Goal: Communication & Community: Answer question/provide support

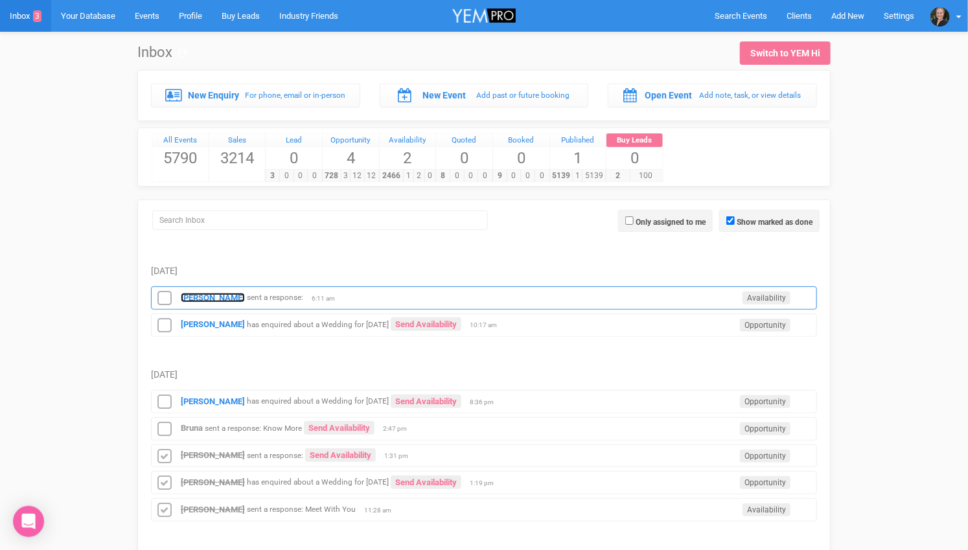
click at [202, 293] on strong "[PERSON_NAME]" at bounding box center [213, 298] width 64 height 10
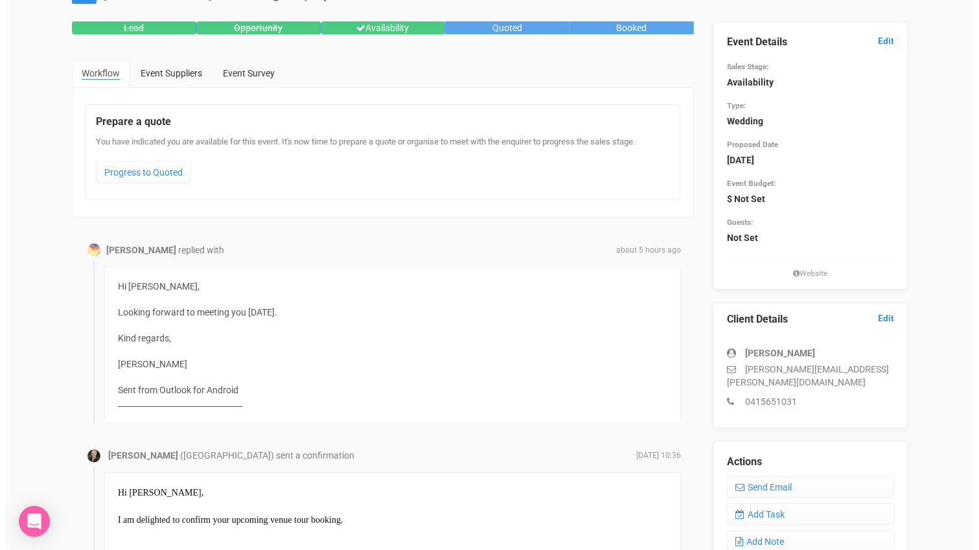
scroll to position [72, 0]
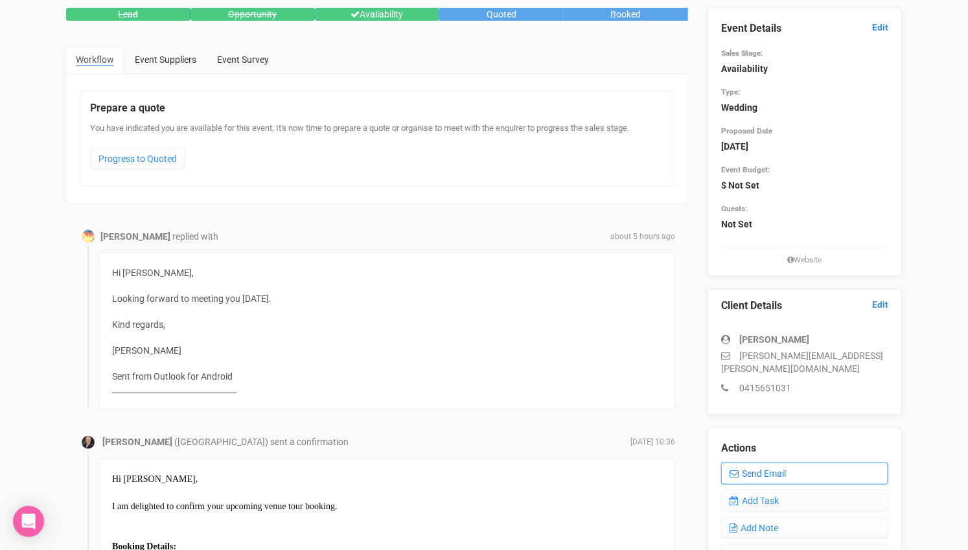
click at [789, 463] on link "Send Email" at bounding box center [804, 474] width 167 height 22
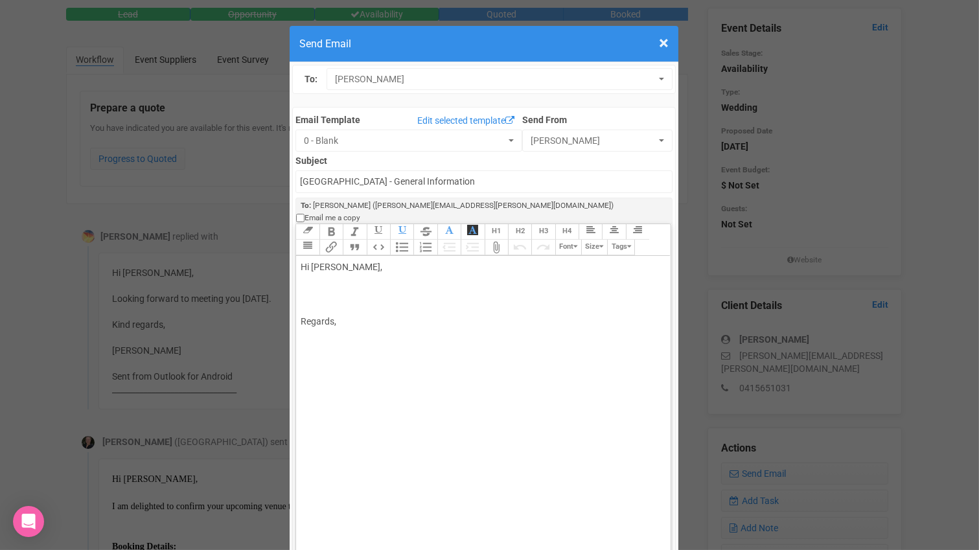
click at [364, 260] on div "Hi [PERSON_NAME], Regards," at bounding box center [481, 294] width 360 height 68
type trix-editor "<div>Hi [PERSON_NAME],<br><br>What time were you planning on coming up to the h…"
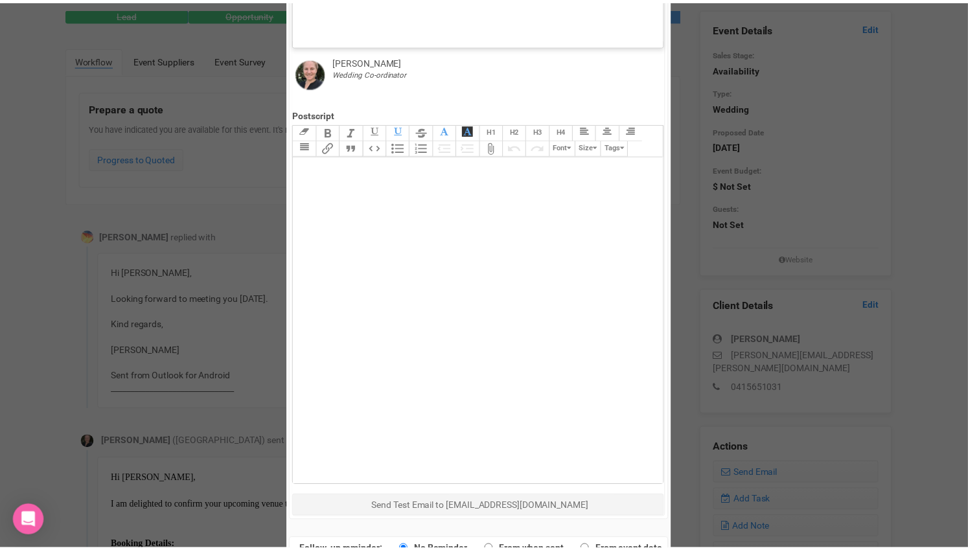
scroll to position [564, 0]
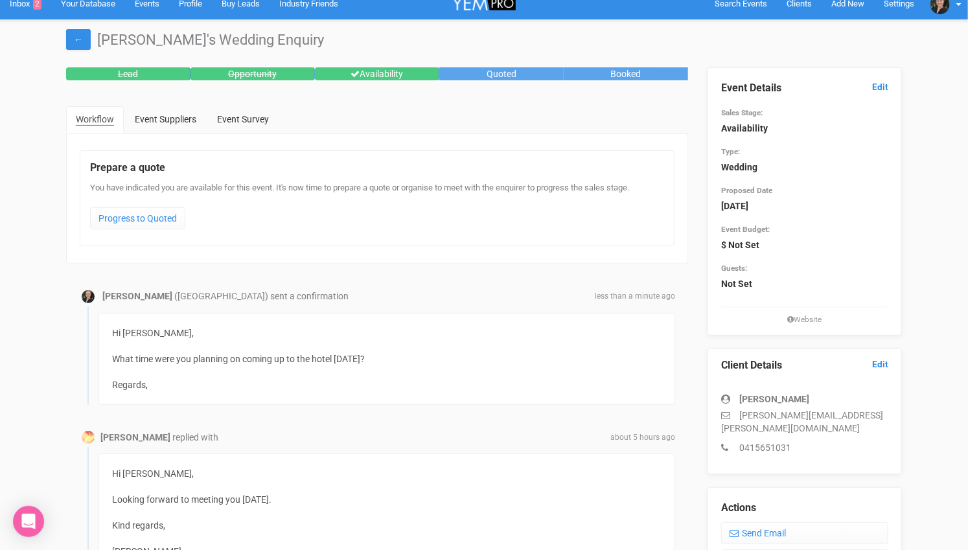
scroll to position [0, 0]
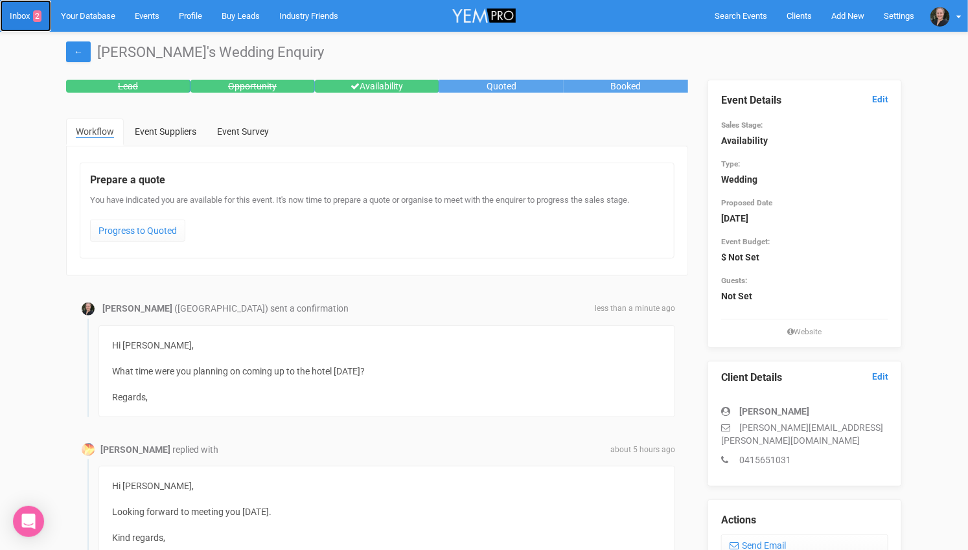
click at [21, 13] on link "Inbox 2" at bounding box center [25, 16] width 51 height 32
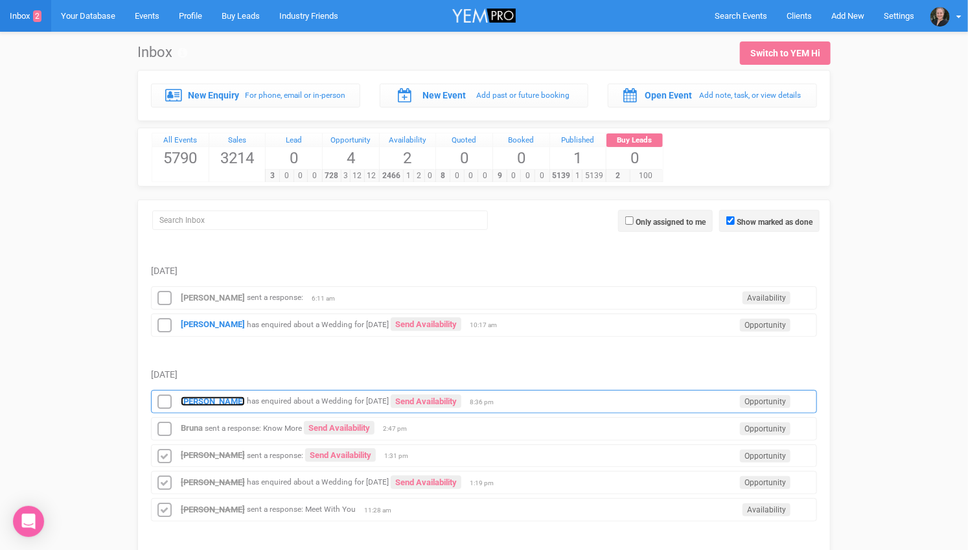
click at [203, 397] on strong "[PERSON_NAME]" at bounding box center [213, 402] width 64 height 10
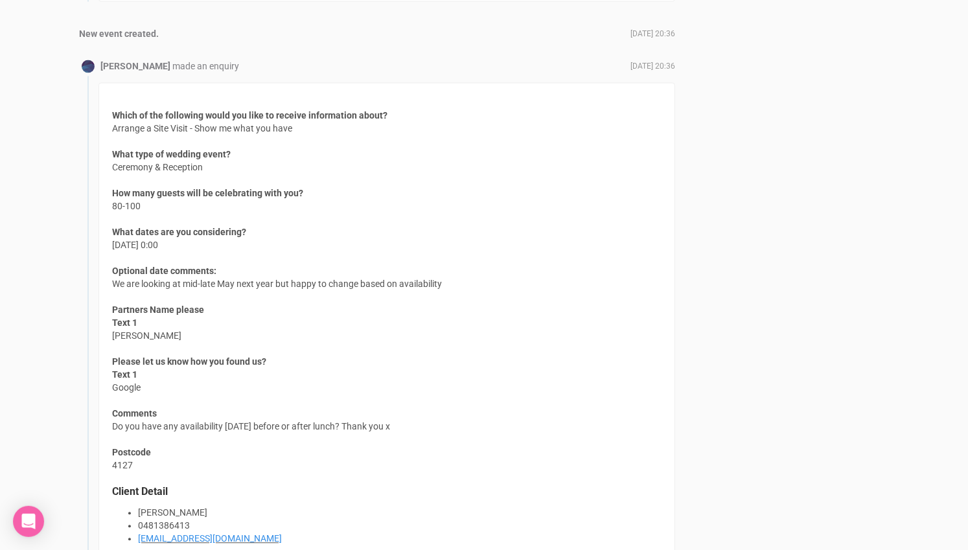
scroll to position [1080, 0]
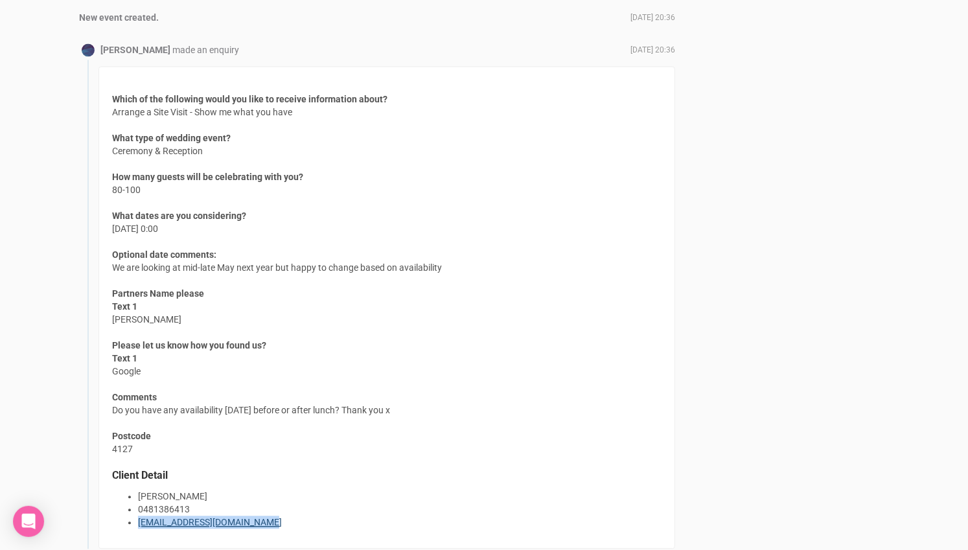
drag, startPoint x: 276, startPoint y: 513, endPoint x: 137, endPoint y: 513, distance: 138.7
click at [138, 516] on li "[EMAIL_ADDRESS][DOMAIN_NAME]" at bounding box center [400, 522] width 524 height 13
copy link "[EMAIL_ADDRESS][DOMAIN_NAME]"
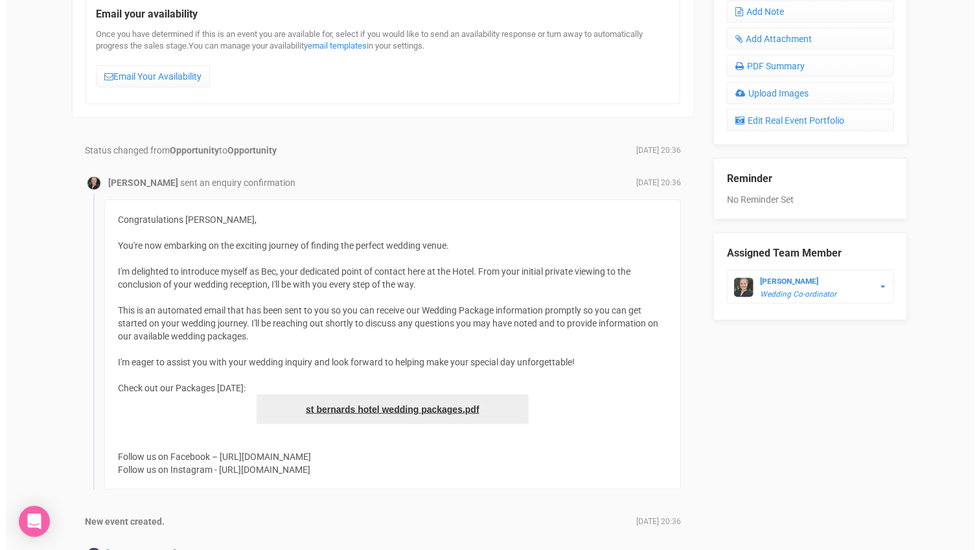
scroll to position [288, 0]
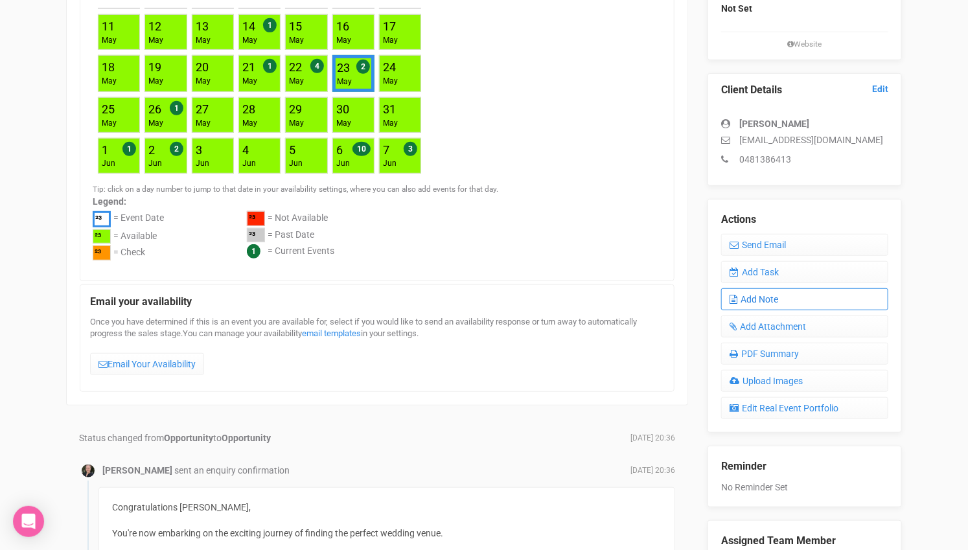
click at [767, 295] on link "Add Note" at bounding box center [804, 299] width 167 height 22
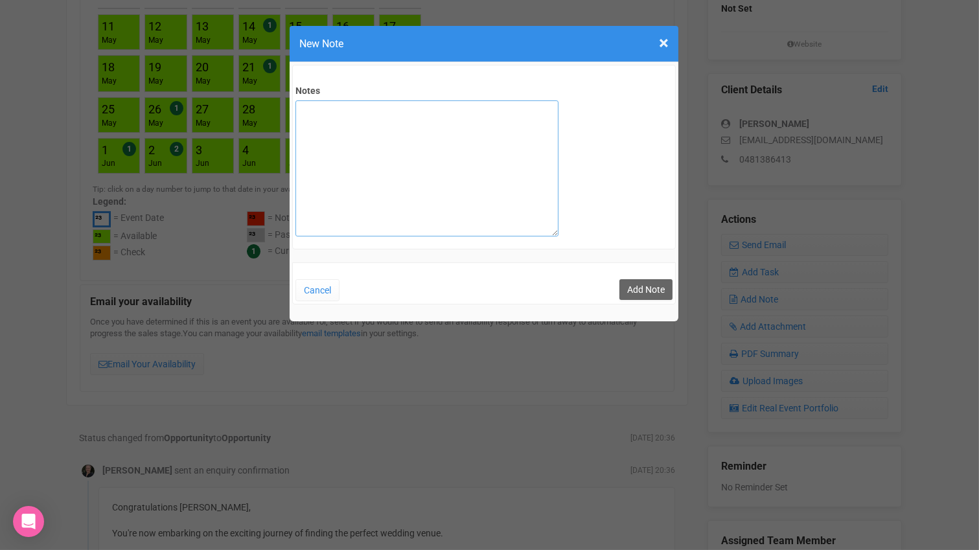
click at [456, 149] on textarea "Notes" at bounding box center [426, 168] width 263 height 136
type textarea "private email sent"
click at [636, 285] on button "Add Note" at bounding box center [645, 289] width 53 height 21
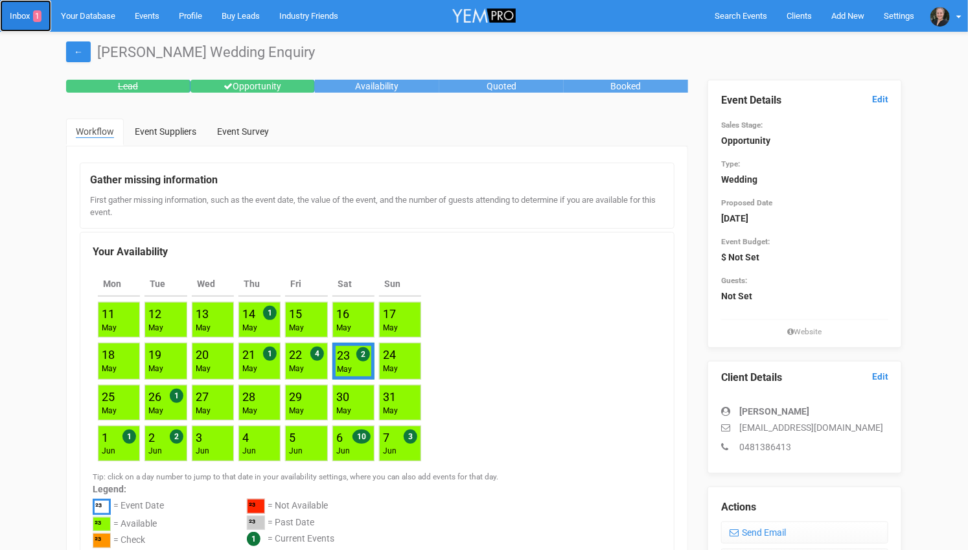
click at [26, 14] on link "Inbox 1" at bounding box center [25, 16] width 51 height 32
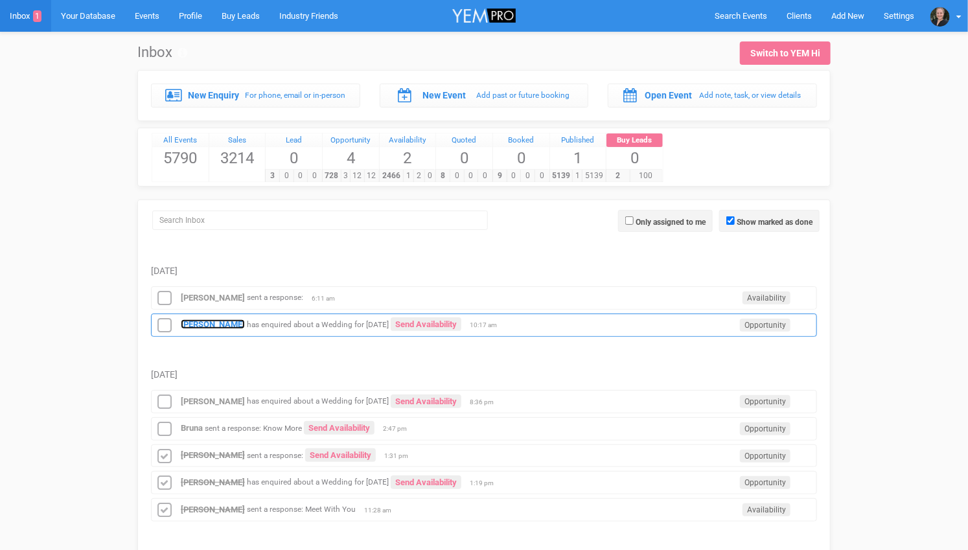
click at [216, 319] on strong "[PERSON_NAME]" at bounding box center [213, 324] width 64 height 10
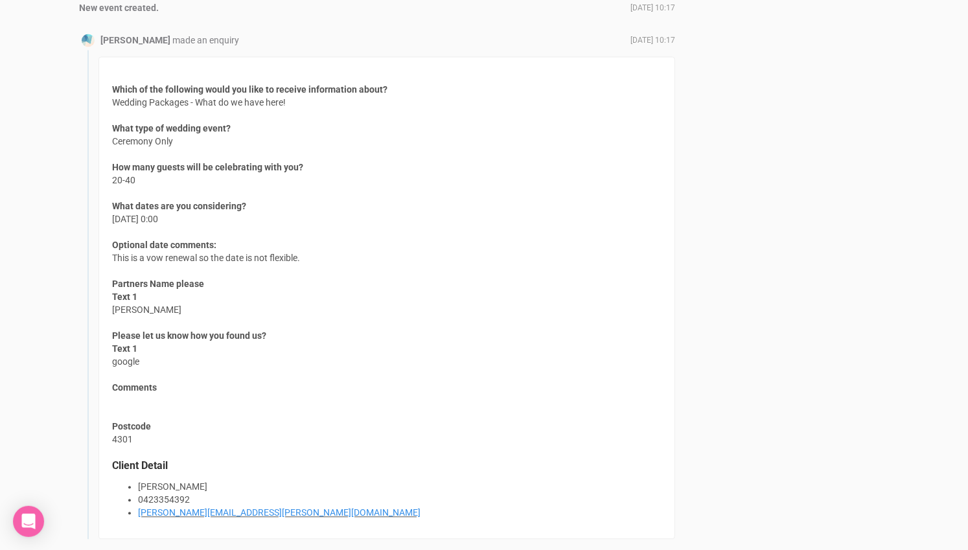
scroll to position [1155, 0]
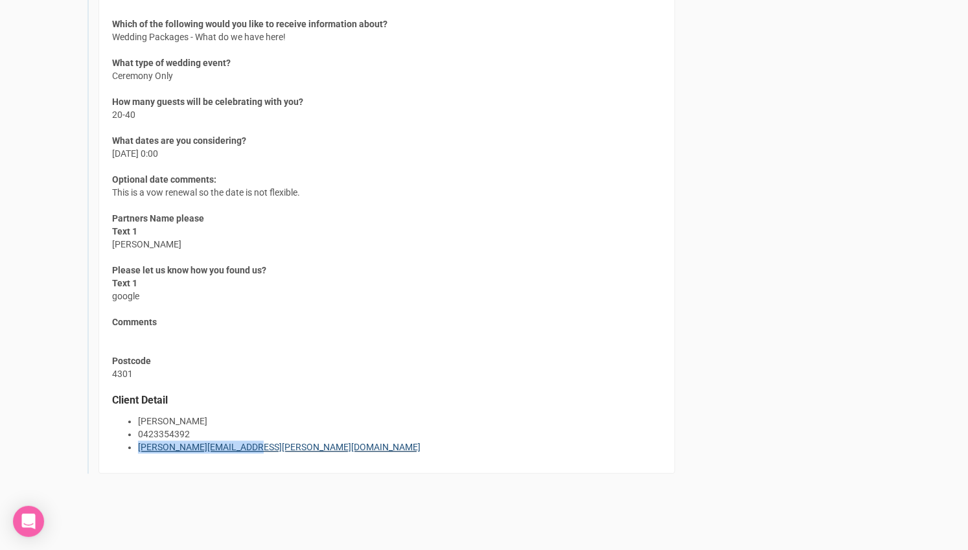
drag, startPoint x: 248, startPoint y: 439, endPoint x: 137, endPoint y: 438, distance: 110.2
click at [138, 441] on li "aimee.turner@hotmail.com" at bounding box center [400, 447] width 524 height 13
copy link "aimee.turner@hotmail.com"
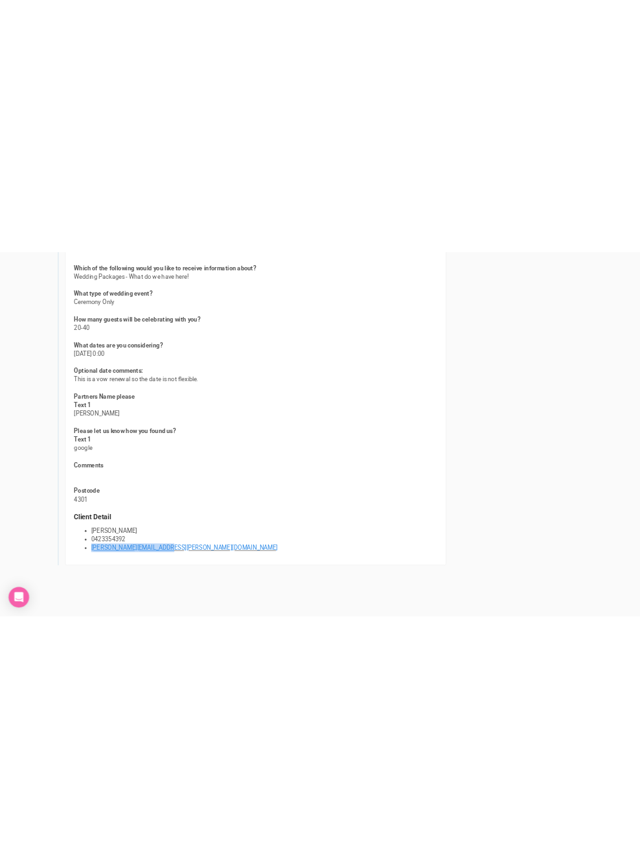
scroll to position [921, 0]
